Goal: Transaction & Acquisition: Purchase product/service

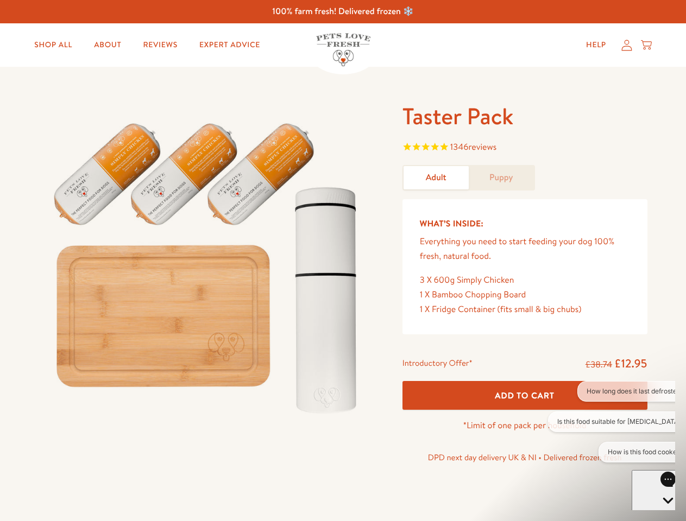
click at [343, 261] on img at bounding box center [207, 264] width 337 height 324
click at [524, 148] on span "1346 reviews" at bounding box center [524, 148] width 245 height 16
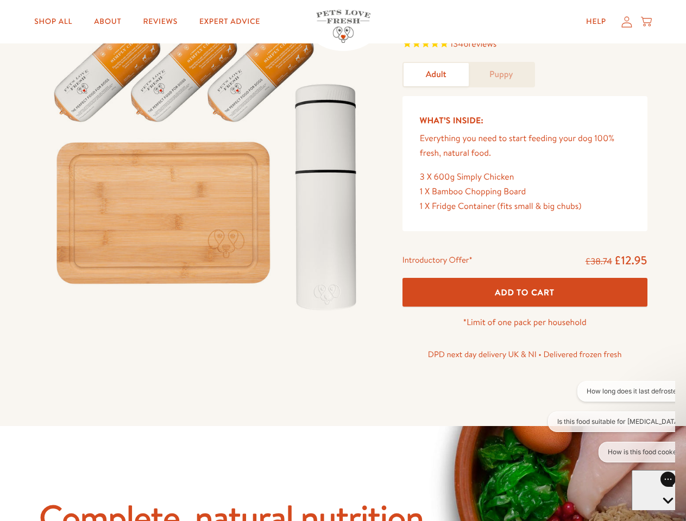
click at [524, 395] on div "Taster Pack 1346 reviews Adult Puppy What’s Inside: Everything you need to star…" at bounding box center [343, 195] width 686 height 462
click at [611, 391] on button "How long does it last defrosted?" at bounding box center [635, 391] width 116 height 21
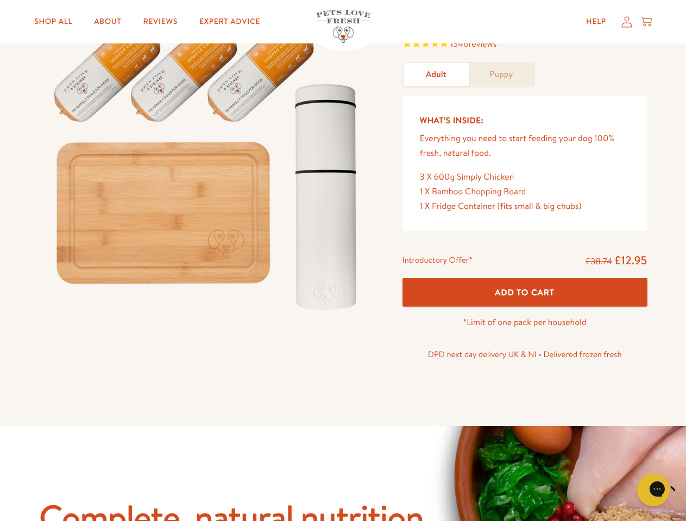
click at [685, 490] on icon "Close gorgias live chat" at bounding box center [691, 489] width 10 height 10
